Goal: Find specific page/section: Find specific page/section

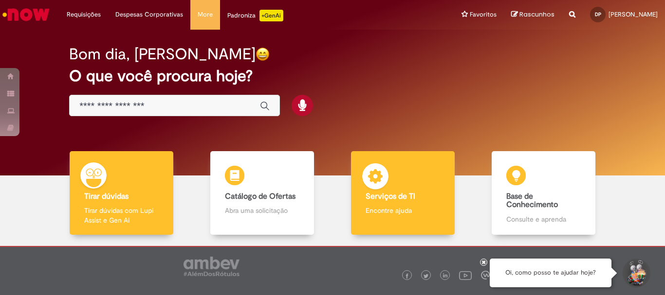
click at [408, 210] on p "Encontre ajuda" at bounding box center [402, 211] width 74 height 10
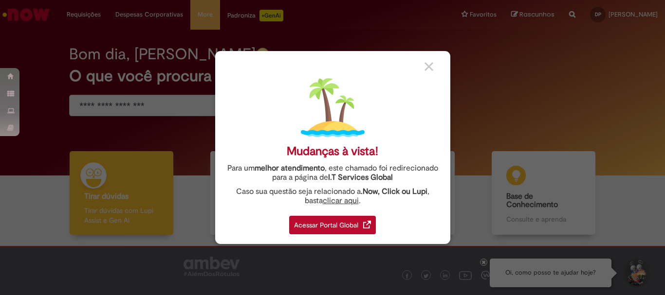
click at [337, 226] on div "Acessar Portal Global" at bounding box center [332, 225] width 87 height 18
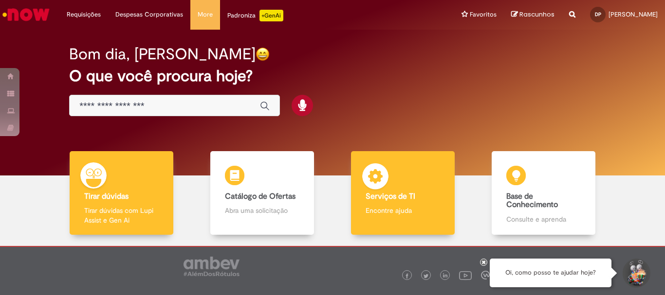
click at [422, 203] on div "Serviços de TI Serviços de TI Encontre ajuda" at bounding box center [402, 193] width 103 height 84
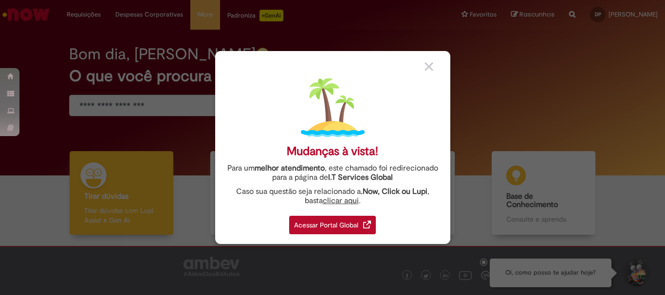
click at [355, 226] on div "Acessar Portal Global" at bounding box center [332, 225] width 87 height 18
